Goal: Information Seeking & Learning: Learn about a topic

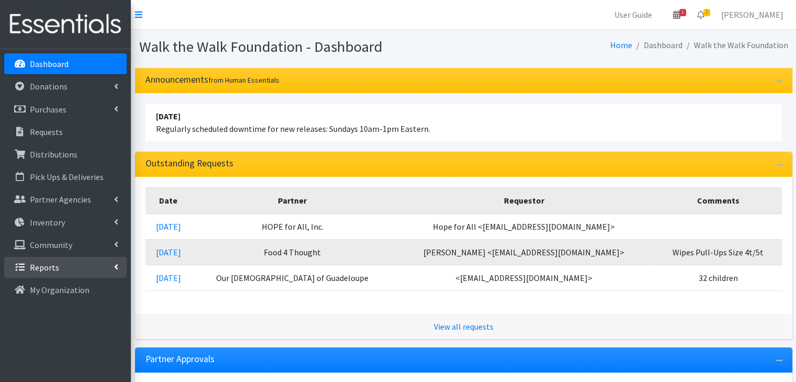
click at [77, 262] on link "Reports" at bounding box center [65, 267] width 122 height 21
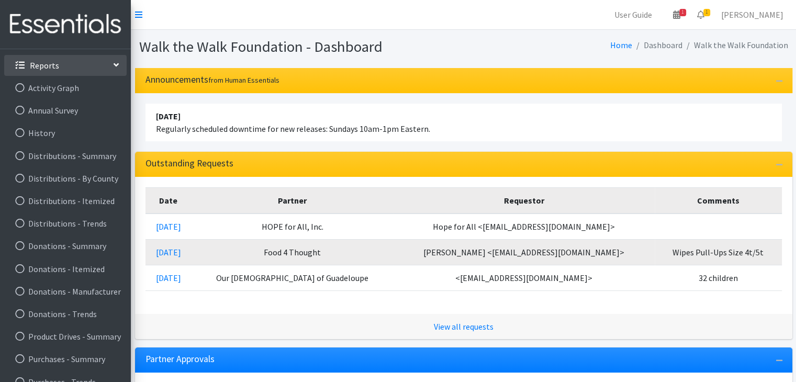
scroll to position [240, 0]
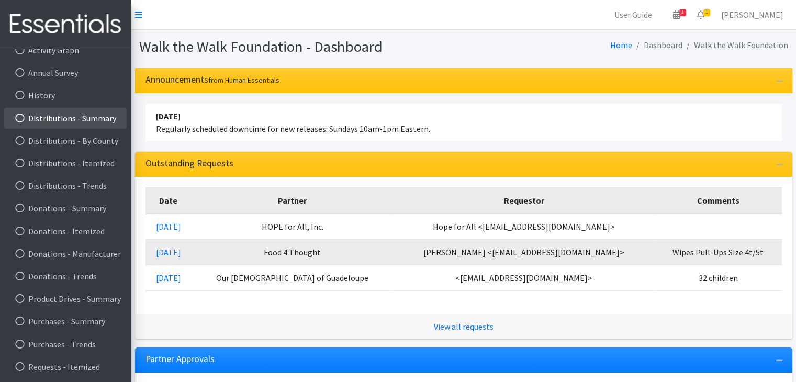
click at [95, 121] on link "Distributions - Summary" at bounding box center [65, 118] width 122 height 21
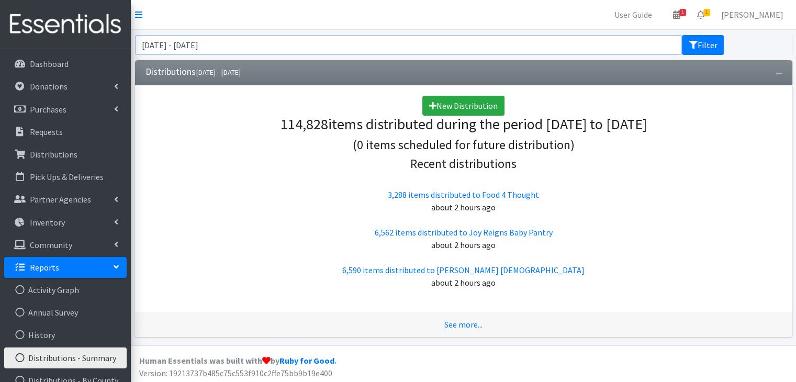
click at [624, 49] on input "August 6, 2025 - November 6, 2025" at bounding box center [408, 45] width 547 height 20
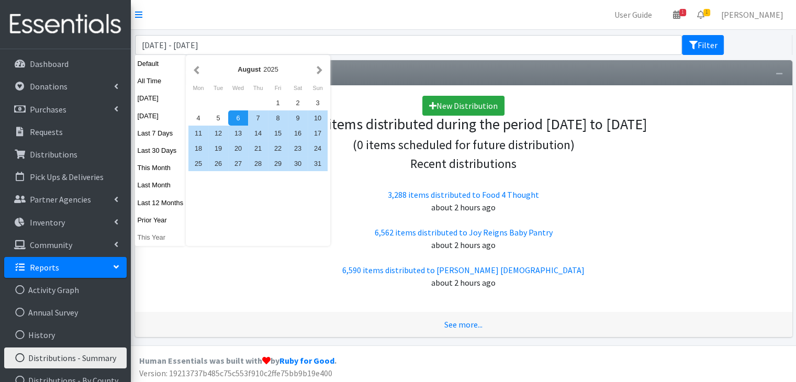
click at [155, 240] on button "This Year" at bounding box center [160, 237] width 51 height 15
type input "January 1, 2025 - December 31, 2025"
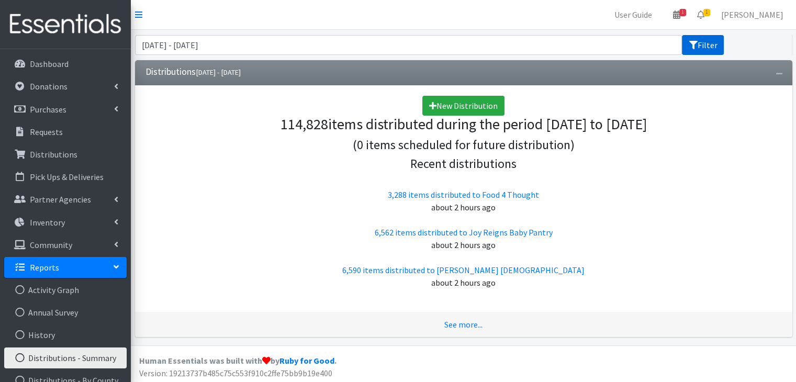
click at [706, 51] on button "Filter" at bounding box center [703, 45] width 42 height 20
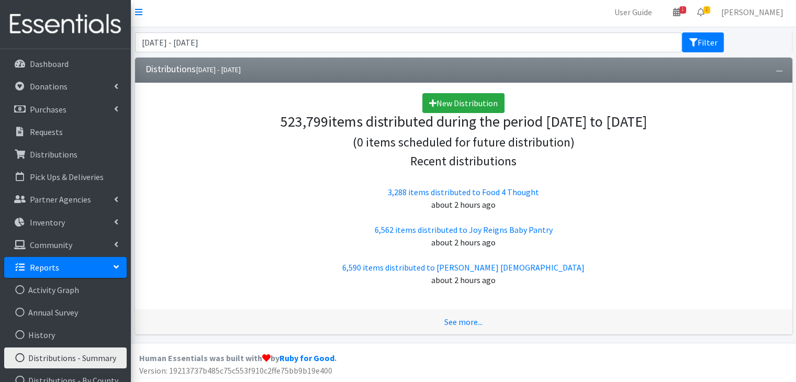
click at [116, 266] on icon at bounding box center [116, 267] width 8 height 4
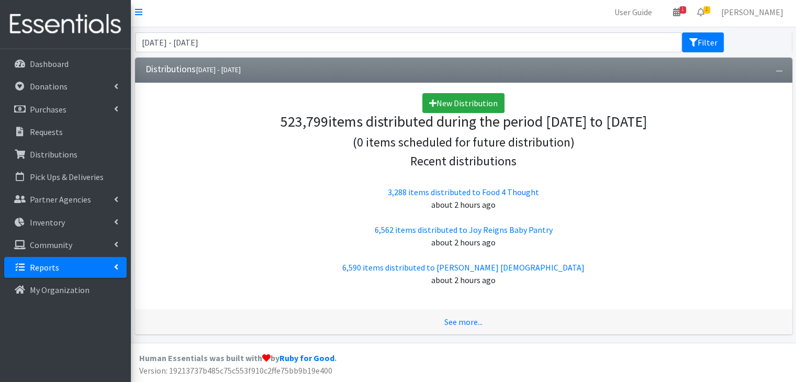
click at [116, 266] on icon at bounding box center [116, 267] width 4 height 8
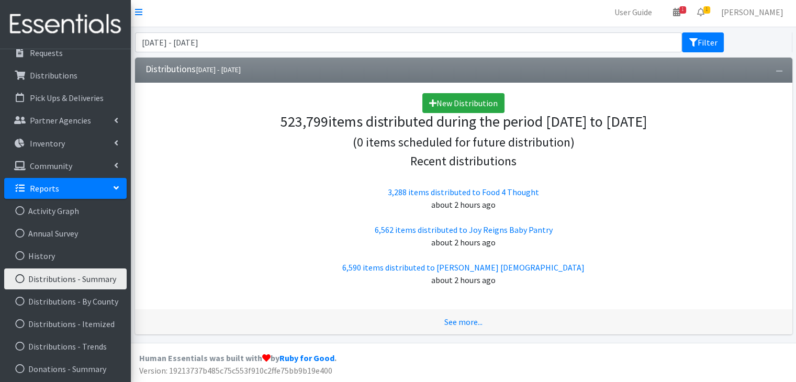
scroll to position [86, 0]
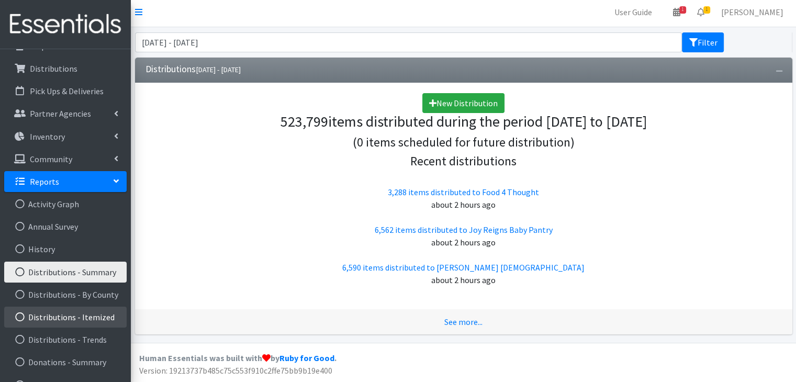
click at [85, 320] on link "Distributions - Itemized" at bounding box center [65, 317] width 122 height 21
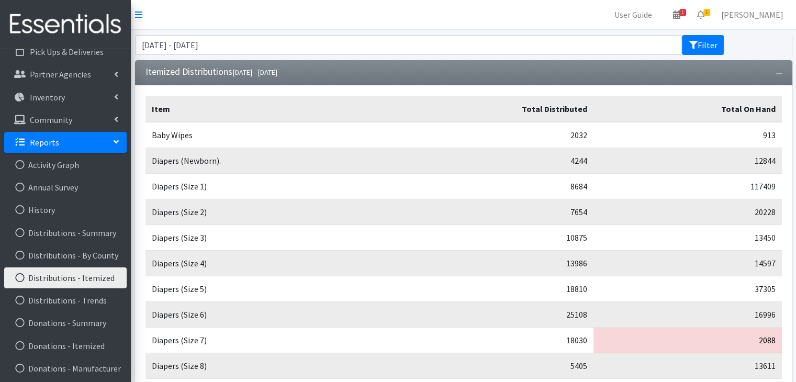
scroll to position [126, 0]
click at [89, 308] on link "Distributions - Trends" at bounding box center [65, 299] width 122 height 21
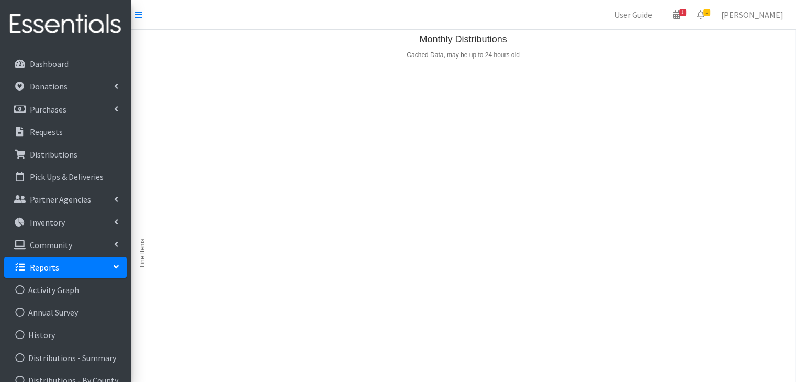
click at [115, 274] on link "Reports" at bounding box center [65, 267] width 122 height 21
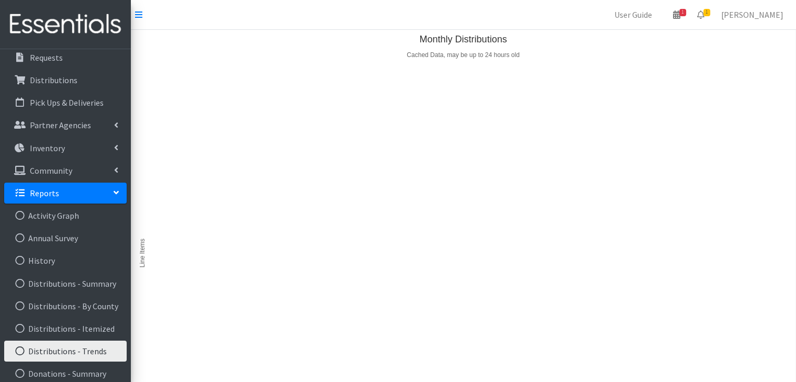
scroll to position [76, 0]
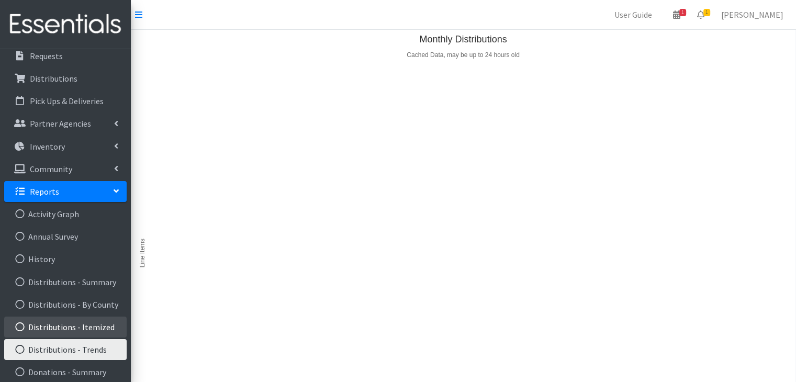
click at [85, 333] on link "Distributions - Itemized" at bounding box center [65, 327] width 122 height 21
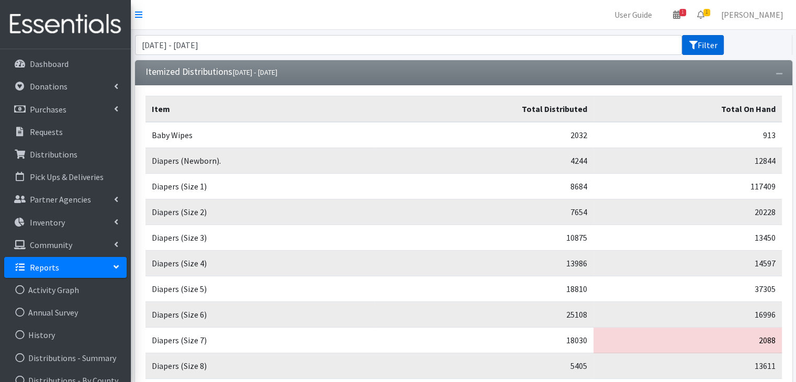
click at [685, 46] on button "Filter" at bounding box center [703, 45] width 42 height 20
click at [602, 53] on input "August 6, 2025 - November 6, 2025" at bounding box center [408, 45] width 547 height 20
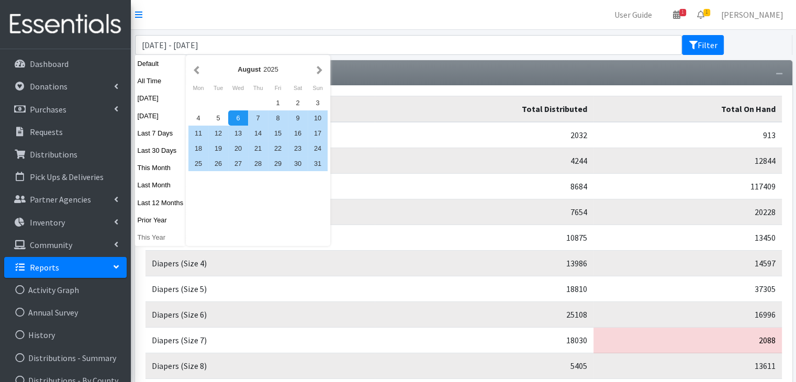
click at [156, 238] on button "This Year" at bounding box center [160, 237] width 51 height 15
type input "[DATE] - [DATE]"
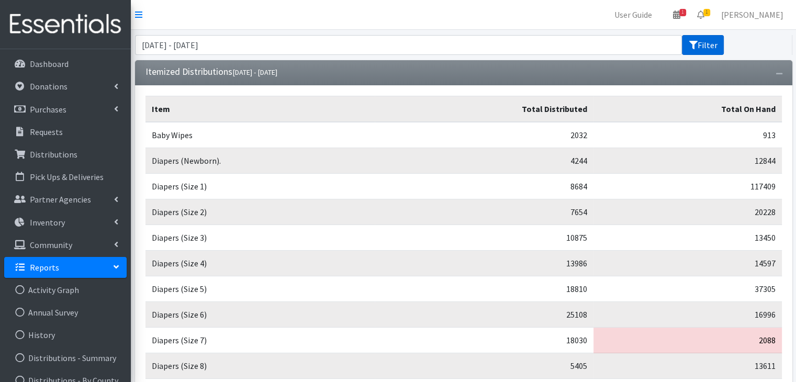
click at [706, 47] on button "Filter" at bounding box center [703, 45] width 42 height 20
click at [707, 48] on button "Filter" at bounding box center [703, 45] width 42 height 20
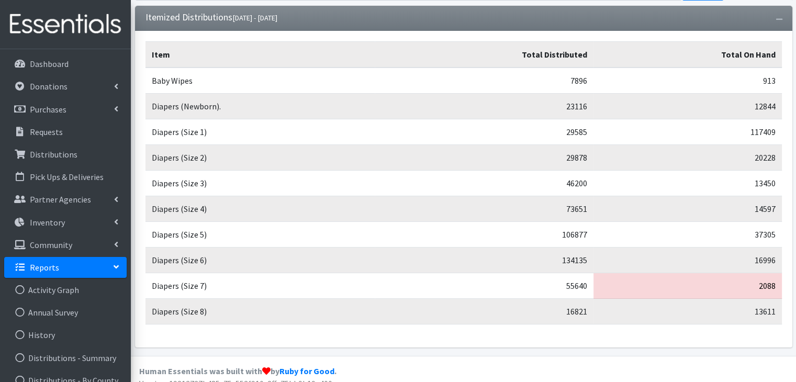
scroll to position [56, 0]
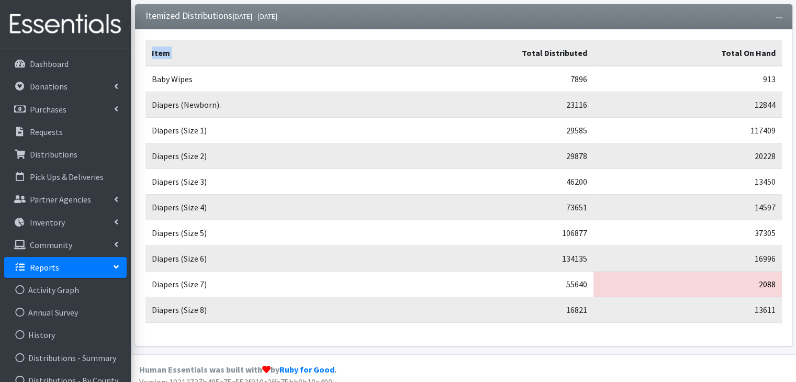
drag, startPoint x: 526, startPoint y: 51, endPoint x: 789, endPoint y: 310, distance: 368.5
click at [789, 310] on div "Item Total Distributed Total On Hand Baby Wipes 7896 913 Diapers (Newborn). 231…" at bounding box center [463, 187] width 657 height 317
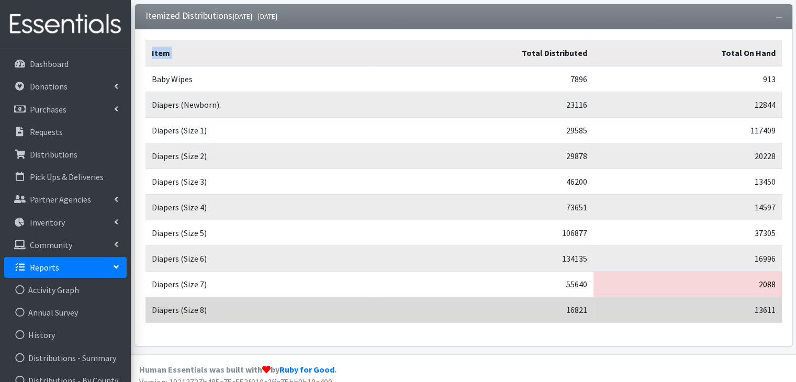
copy table "Item"
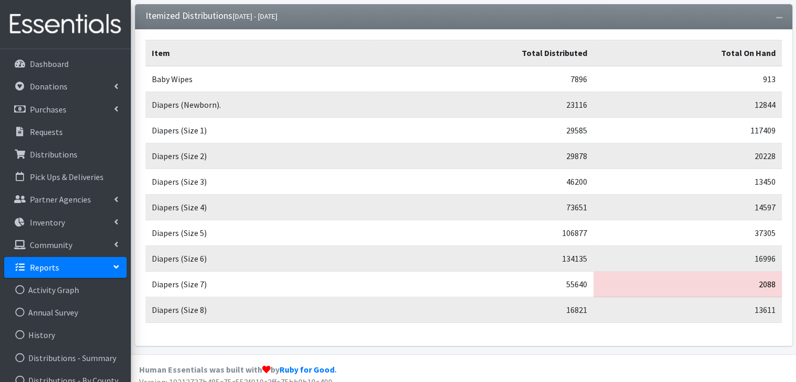
click at [426, 29] on div "Item Total Distributed Total On Hand Baby Wipes 7896 913 Diapers (Newborn). 231…" at bounding box center [463, 187] width 657 height 317
